Goal: Information Seeking & Learning: Understand process/instructions

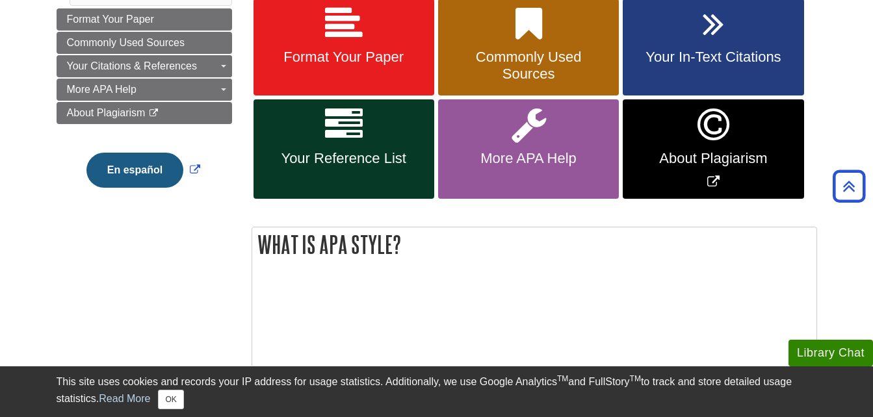
scroll to position [195, 0]
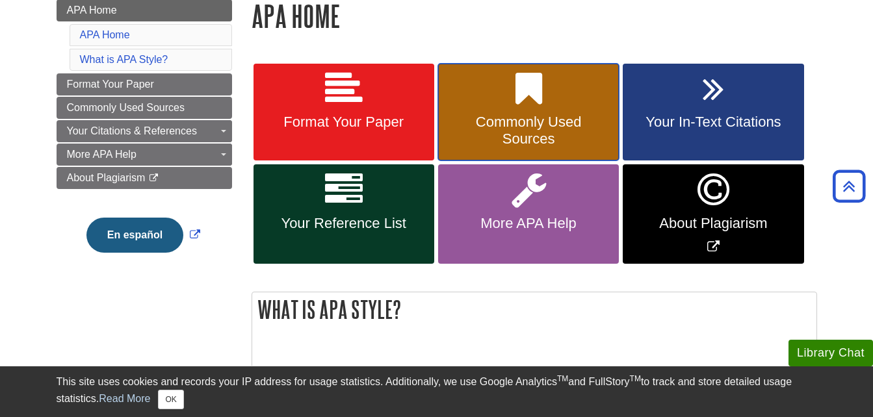
click at [566, 94] on link "Commonly Used Sources" at bounding box center [528, 113] width 181 height 98
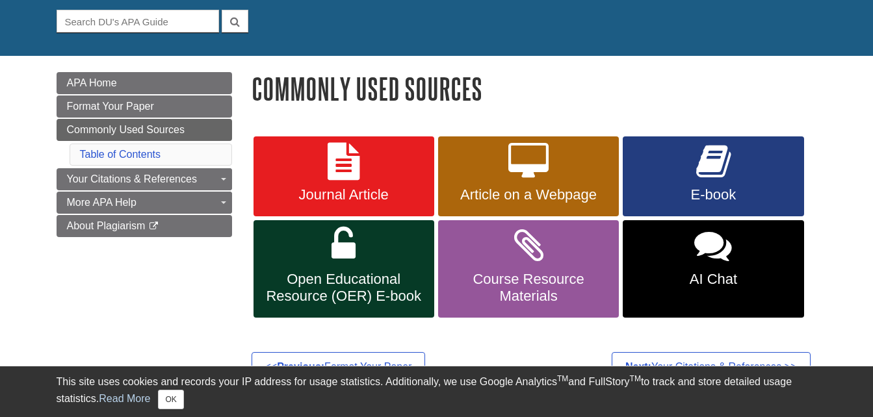
scroll to position [130, 0]
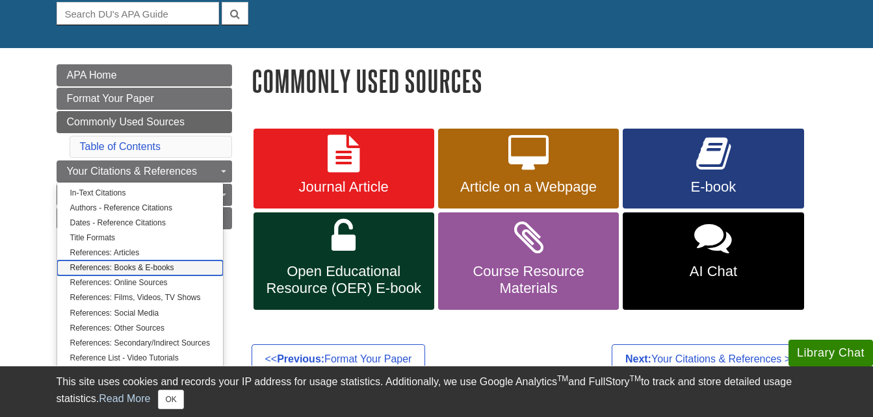
click at [158, 271] on link "References: Books & E-books" at bounding box center [140, 268] width 166 height 15
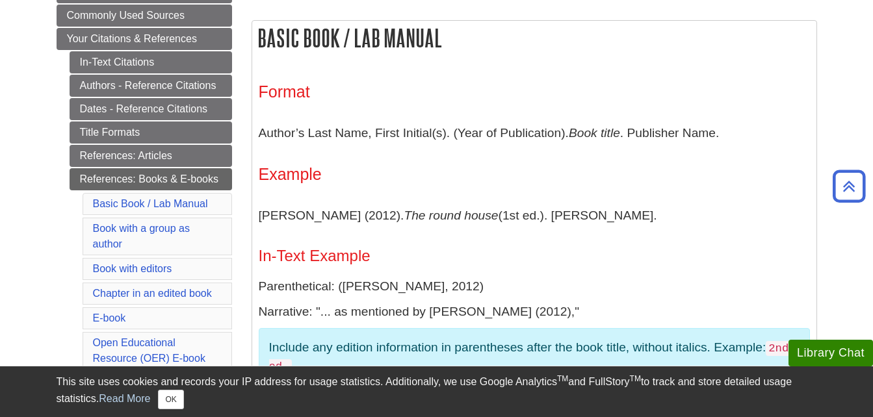
scroll to position [260, 0]
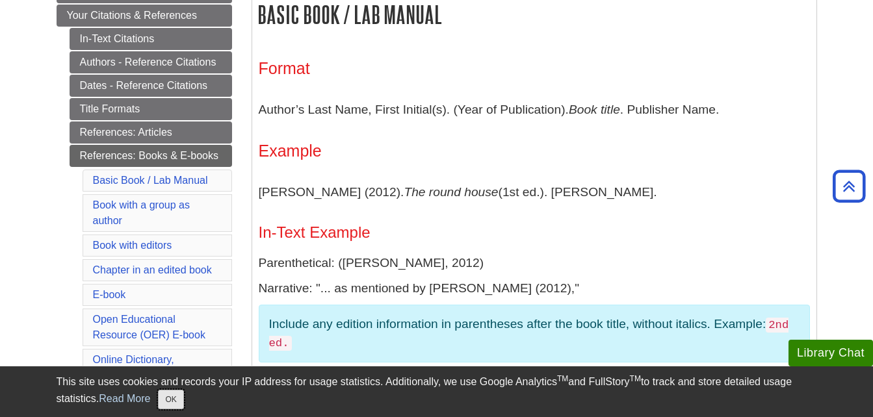
click at [171, 403] on button "OK" at bounding box center [170, 400] width 25 height 20
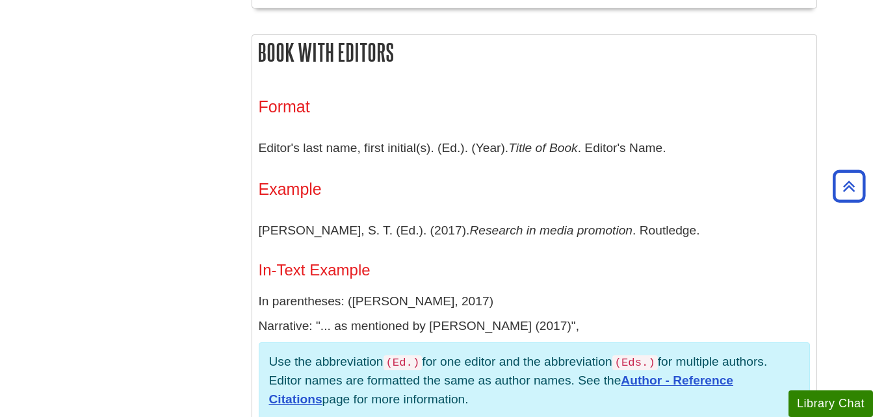
scroll to position [1167, 0]
